Goal: Navigation & Orientation: Find specific page/section

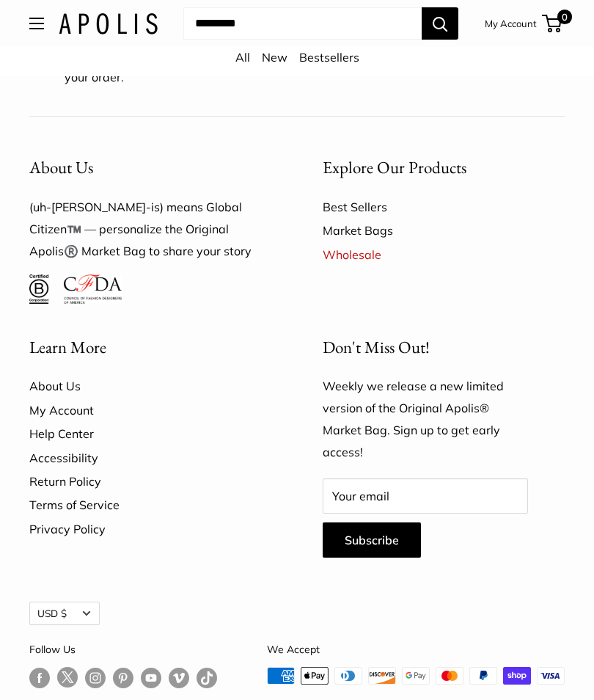
scroll to position [638, 0]
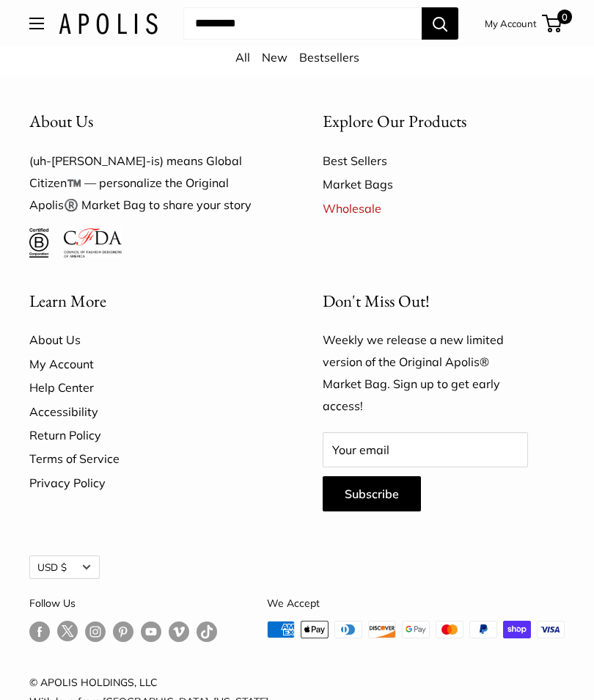
click at [362, 149] on link "Best Sellers" at bounding box center [444, 160] width 242 height 23
click at [367, 172] on link "Market Bags" at bounding box center [444, 183] width 242 height 23
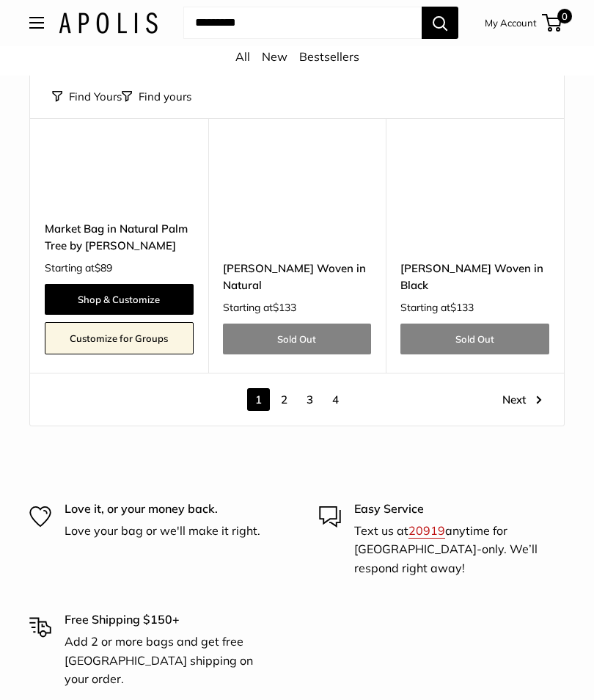
scroll to position [6310, 0]
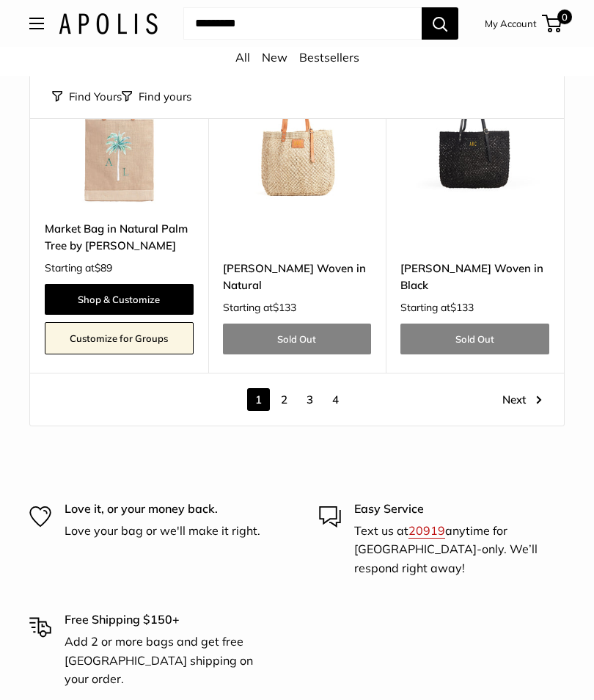
click at [521, 388] on link "Next" at bounding box center [523, 399] width 40 height 23
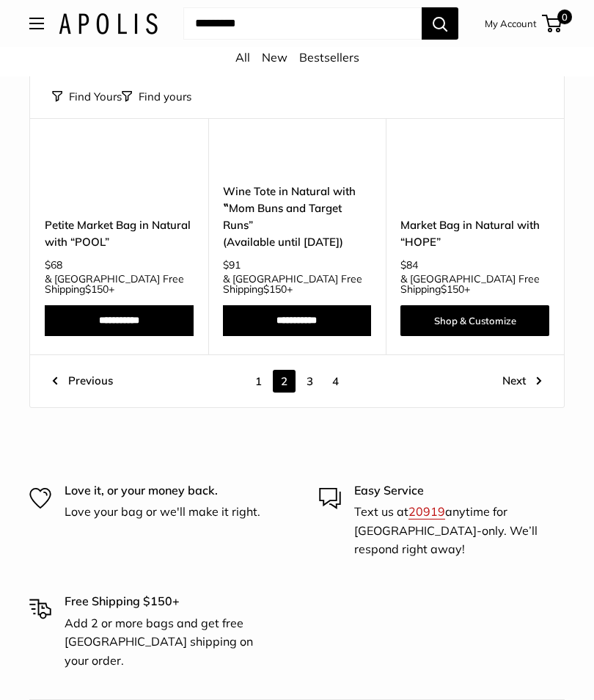
scroll to position [5987, 0]
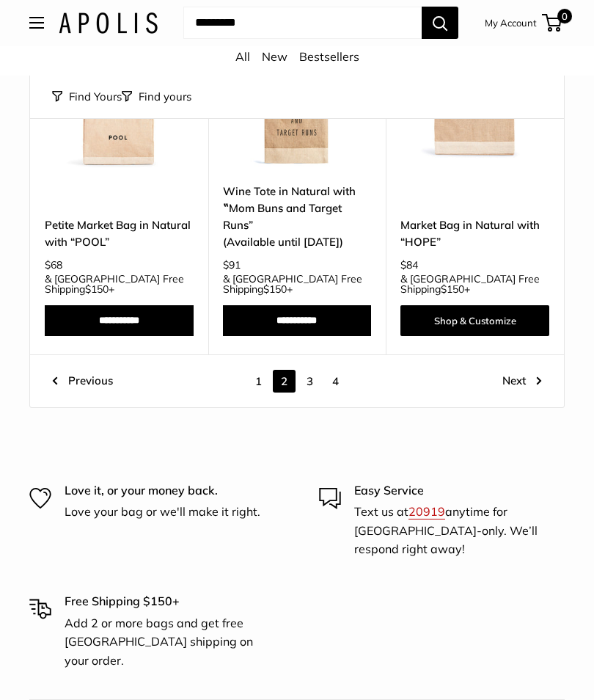
click at [530, 371] on link "Next" at bounding box center [523, 382] width 40 height 23
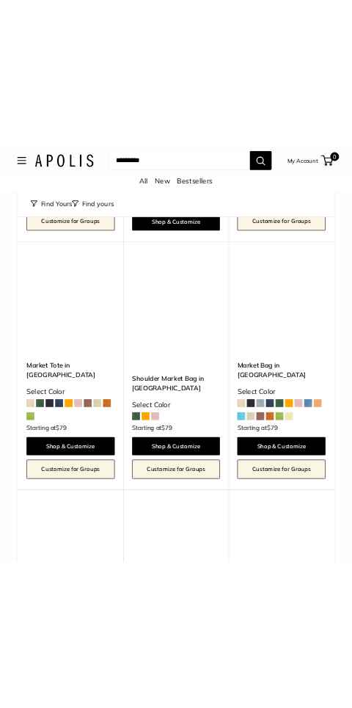
scroll to position [5585, 0]
